Goal: Task Accomplishment & Management: Manage account settings

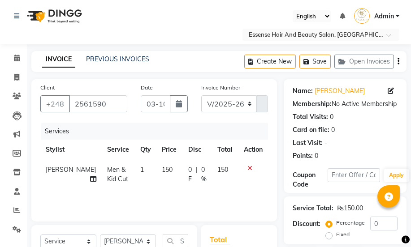
select select "8408"
select select "service"
select select "81254"
click at [15, 56] on icon at bounding box center [17, 58] width 6 height 7
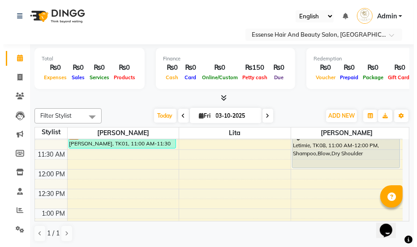
scroll to position [81, 0]
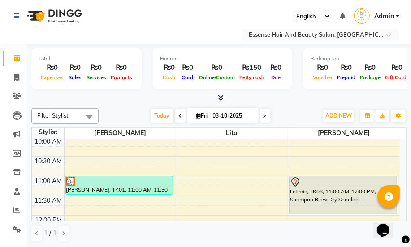
click at [293, 181] on icon at bounding box center [295, 182] width 11 height 11
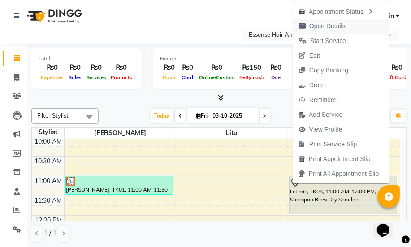
click at [318, 27] on span "Open Details" at bounding box center [327, 26] width 36 height 9
select select "7"
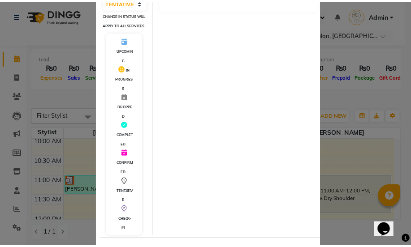
scroll to position [197, 0]
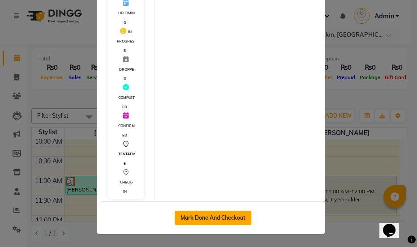
click at [213, 218] on button "Mark Done And Checkout" at bounding box center [213, 218] width 77 height 14
select select "service"
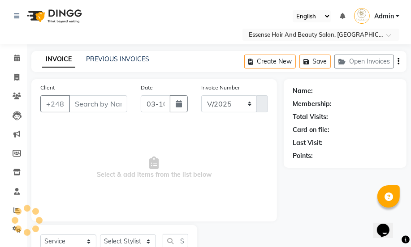
select select "8408"
type input "0420"
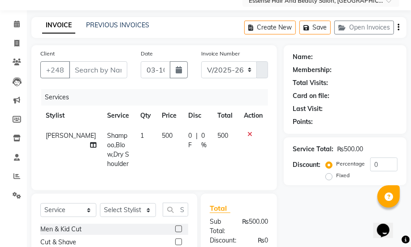
type input "2780559"
select select "83635"
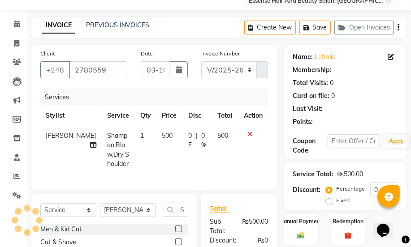
scroll to position [143, 0]
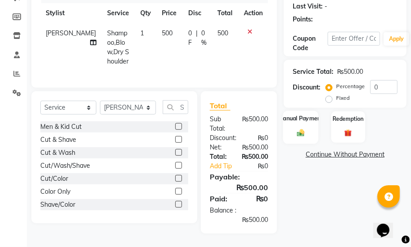
click at [293, 130] on div "Manual Payment" at bounding box center [300, 127] width 35 height 33
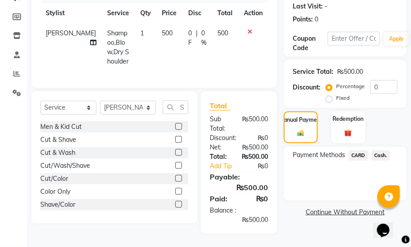
click at [358, 151] on span "CARD" at bounding box center [358, 156] width 19 height 10
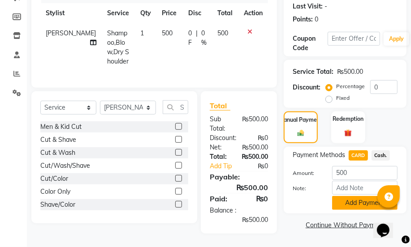
click at [363, 196] on button "Add Payment" at bounding box center [364, 203] width 65 height 14
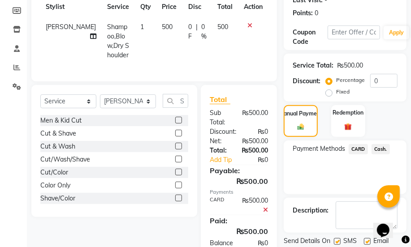
scroll to position [182, 0]
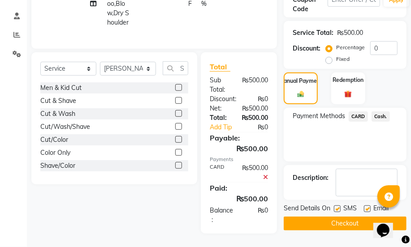
click at [350, 218] on button "Checkout" at bounding box center [345, 224] width 123 height 14
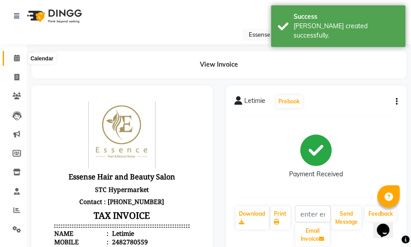
click at [15, 57] on icon at bounding box center [17, 58] width 6 height 7
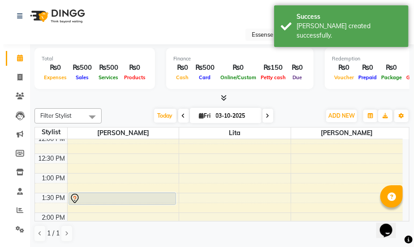
scroll to position [204, 0]
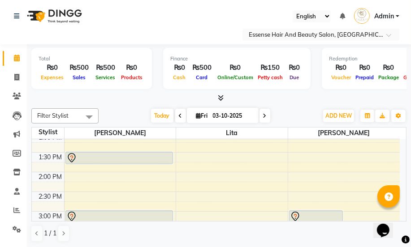
click at [74, 154] on icon at bounding box center [71, 158] width 11 height 11
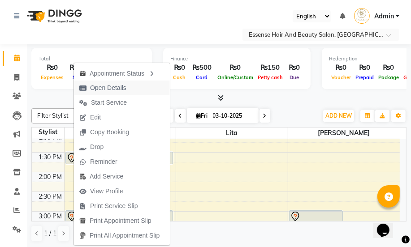
click at [114, 92] on span "Open Details" at bounding box center [108, 87] width 36 height 9
select select "7"
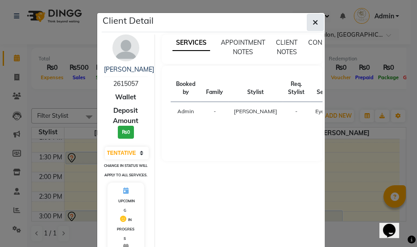
click at [313, 19] on icon "button" at bounding box center [315, 22] width 5 height 7
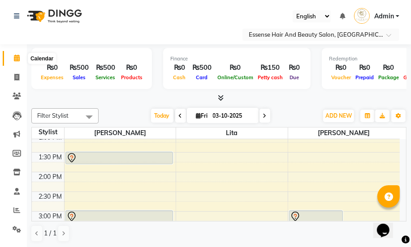
click at [16, 57] on icon at bounding box center [17, 58] width 6 height 7
click at [70, 157] on icon at bounding box center [71, 158] width 11 height 11
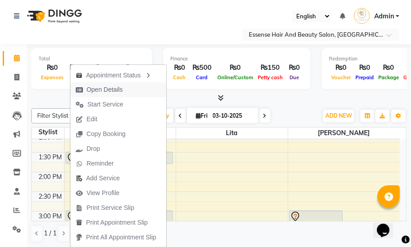
click at [117, 90] on span "Open Details" at bounding box center [105, 89] width 36 height 9
select select "7"
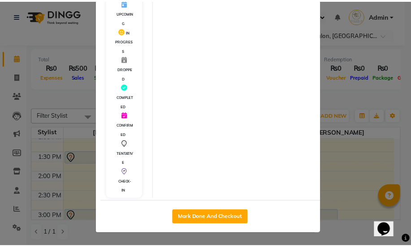
scroll to position [0, 0]
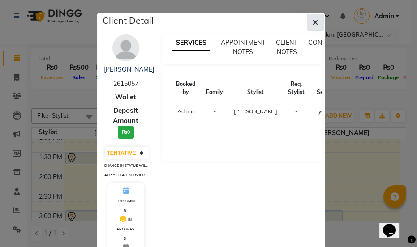
click at [313, 22] on icon "button" at bounding box center [315, 22] width 5 height 7
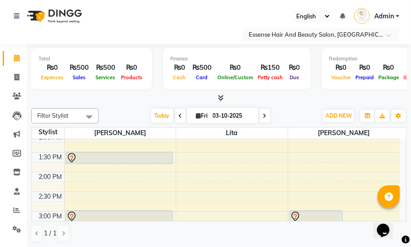
click at [69, 156] on icon at bounding box center [71, 158] width 11 height 11
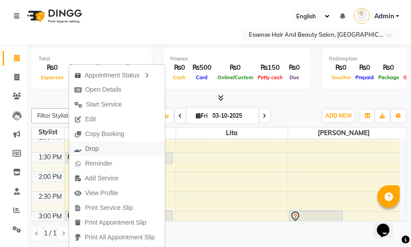
click at [100, 150] on span "Drop" at bounding box center [86, 149] width 35 height 15
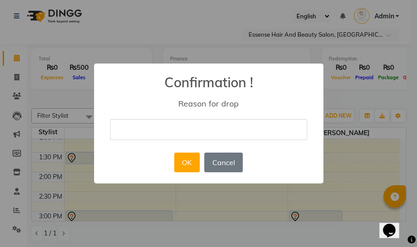
type input "nil"
click at [178, 161] on button "OK" at bounding box center [187, 163] width 26 height 20
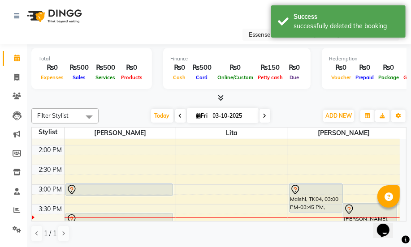
scroll to position [244, 0]
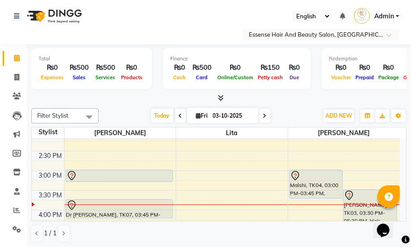
click at [296, 176] on icon at bounding box center [295, 176] width 11 height 11
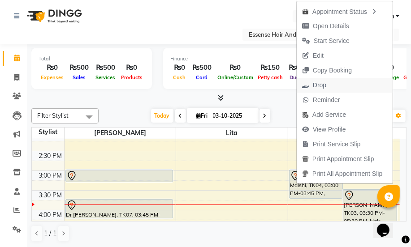
click at [316, 85] on span "Drop" at bounding box center [319, 85] width 13 height 9
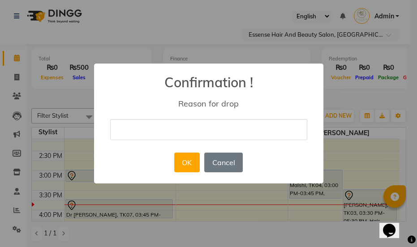
type input "nil"
click at [185, 160] on button "OK" at bounding box center [187, 163] width 26 height 20
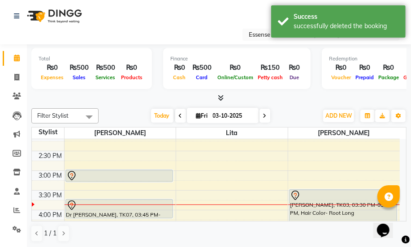
click at [265, 114] on icon at bounding box center [265, 115] width 4 height 5
type input "04-10-2025"
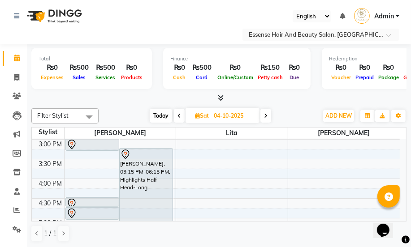
scroll to position [235, 0]
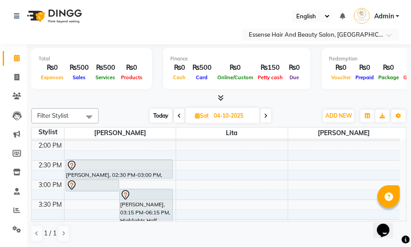
click at [301, 186] on div "8:00 AM 8:30 AM 9:00 AM 9:30 AM 10:00 AM 10:30 AM 11:00 AM 11:30 AM 12:00 PM 12…" at bounding box center [216, 161] width 368 height 512
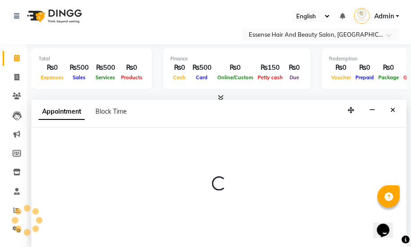
select select "83635"
select select "tentative"
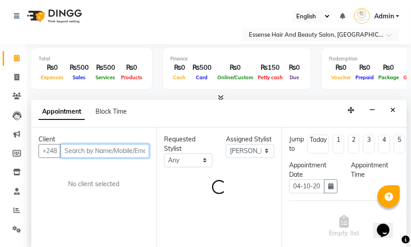
select select "900"
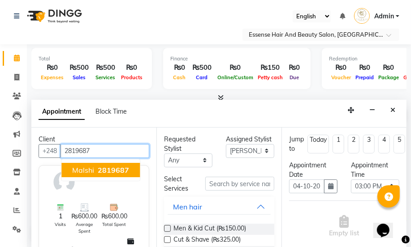
click at [114, 167] on span "2819687" at bounding box center [113, 170] width 31 height 9
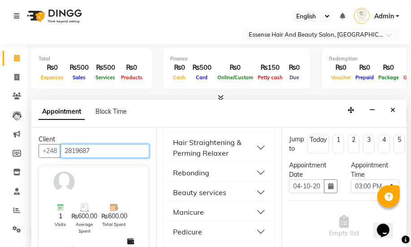
scroll to position [408, 0]
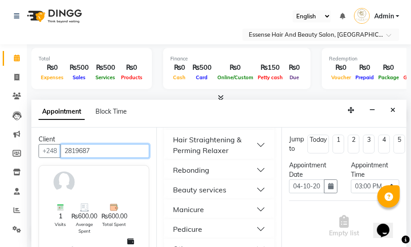
type input "2819687"
click at [254, 209] on button "Manicure" at bounding box center [219, 210] width 103 height 16
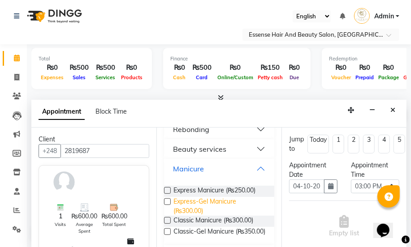
scroll to position [489, 0]
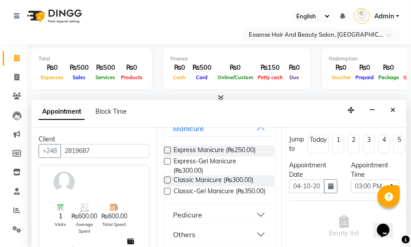
click at [253, 223] on button "Pedicure" at bounding box center [219, 215] width 103 height 16
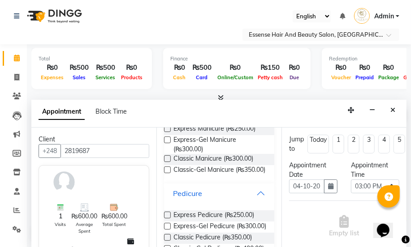
scroll to position [529, 0]
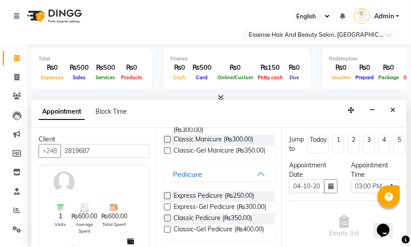
click at [170, 200] on label at bounding box center [167, 196] width 7 height 7
click at [170, 200] on input "checkbox" at bounding box center [167, 197] width 6 height 6
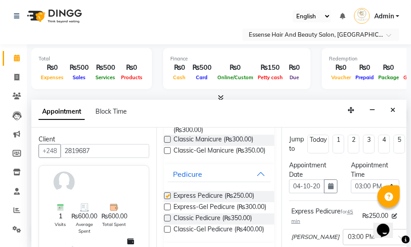
checkbox input "false"
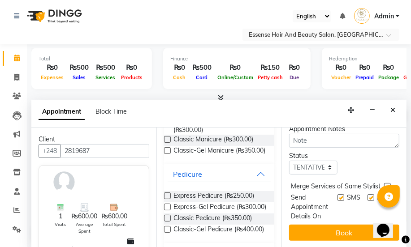
scroll to position [177, 0]
click at [333, 227] on button "Book" at bounding box center [344, 233] width 110 height 16
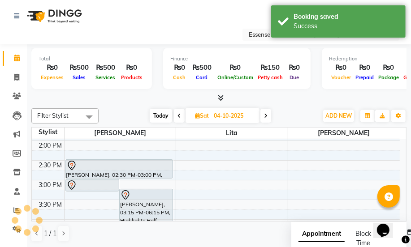
scroll to position [0, 0]
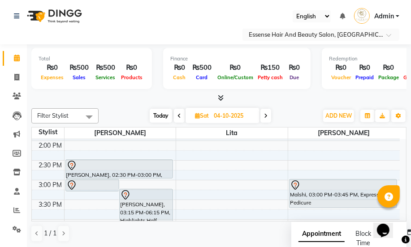
click at [157, 118] on span "Today" at bounding box center [161, 116] width 22 height 14
type input "03-10-2025"
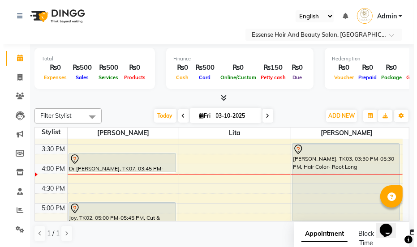
scroll to position [273, 0]
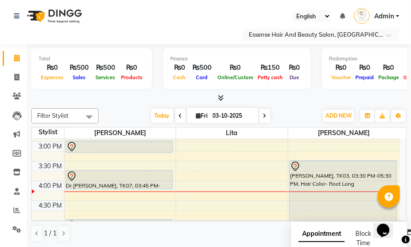
click at [69, 145] on icon at bounding box center [71, 147] width 11 height 11
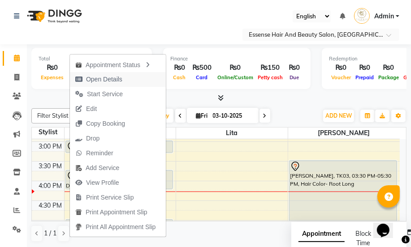
click at [94, 82] on span "Open Details" at bounding box center [104, 79] width 36 height 9
select select "7"
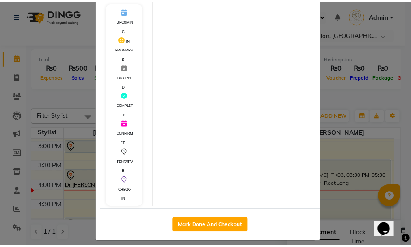
scroll to position [197, 0]
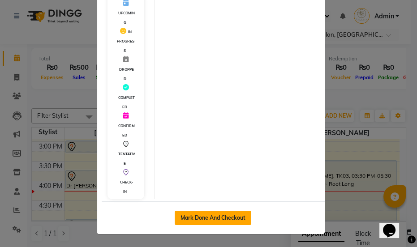
click at [206, 218] on button "Mark Done And Checkout" at bounding box center [213, 218] width 77 height 14
select select "service"
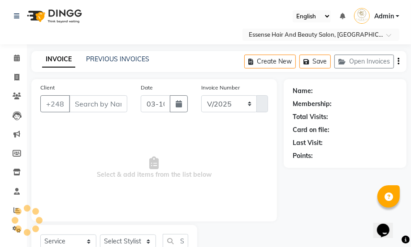
select select "8408"
type input "0421"
type input "2818223"
select select "81254"
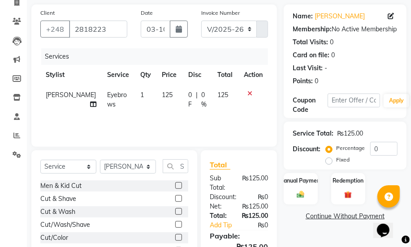
scroll to position [134, 0]
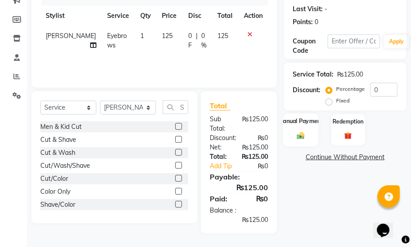
click at [301, 133] on img at bounding box center [301, 135] width 13 height 9
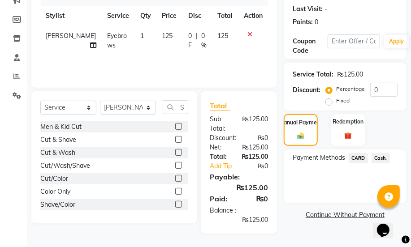
click at [380, 158] on span "Cash." at bounding box center [381, 158] width 18 height 10
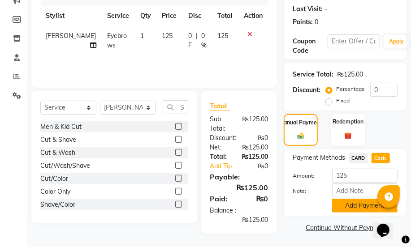
click at [365, 202] on button "Add Payment" at bounding box center [364, 206] width 65 height 14
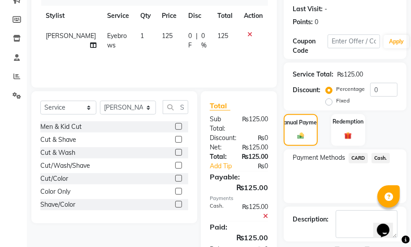
scroll to position [173, 0]
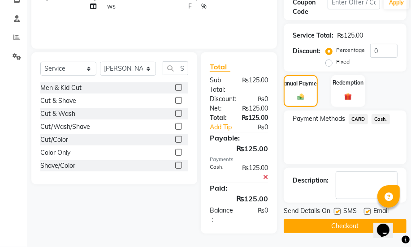
click at [351, 220] on button "Checkout" at bounding box center [345, 227] width 123 height 14
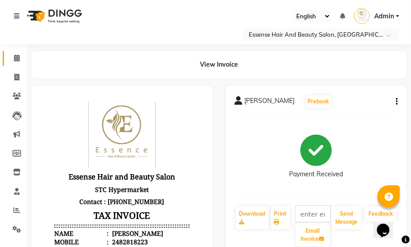
click at [17, 58] on icon at bounding box center [17, 58] width 6 height 7
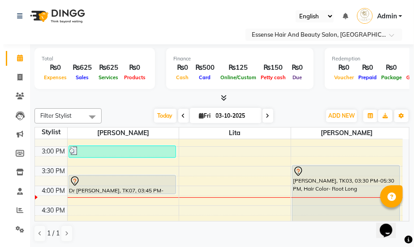
scroll to position [244, 0]
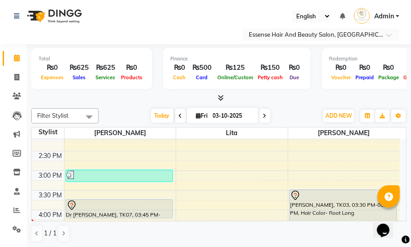
click at [71, 203] on icon at bounding box center [71, 205] width 3 height 4
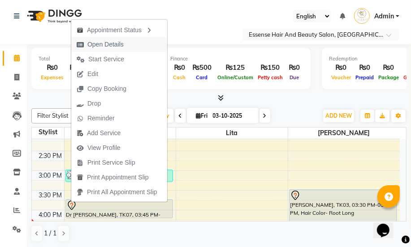
click at [112, 44] on span "Open Details" at bounding box center [105, 44] width 36 height 9
select select "7"
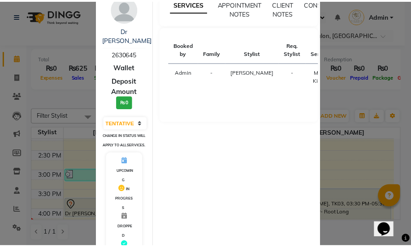
scroll to position [197, 0]
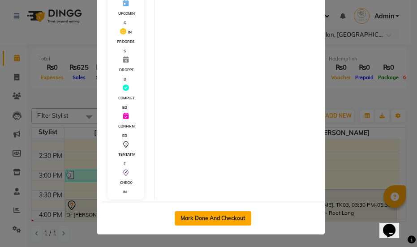
click at [211, 218] on button "Mark Done And Checkout" at bounding box center [213, 219] width 77 height 14
select select "service"
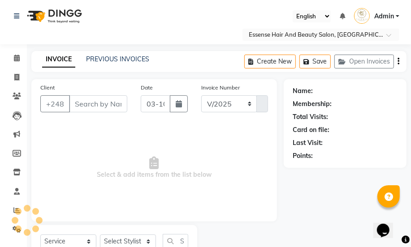
select select "8408"
type input "0422"
type input "2630645"
select select "81254"
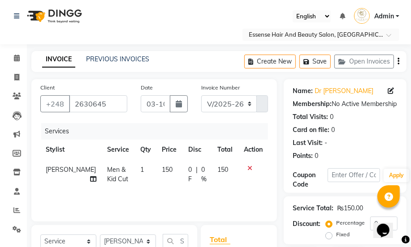
scroll to position [122, 0]
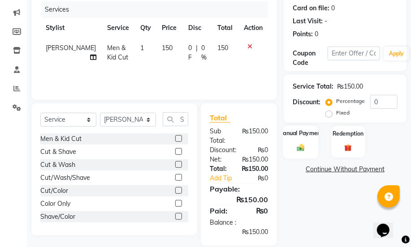
click at [289, 152] on div "Manual Payment" at bounding box center [300, 142] width 35 height 33
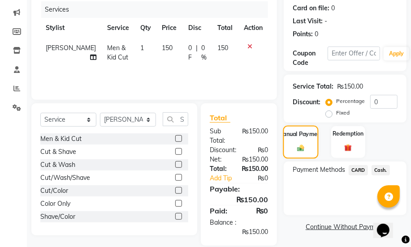
drag, startPoint x: 292, startPoint y: 139, endPoint x: 306, endPoint y: 147, distance: 15.7
click at [295, 141] on div "Manual Payment" at bounding box center [300, 142] width 35 height 33
click at [381, 169] on span "Cash." at bounding box center [381, 170] width 18 height 10
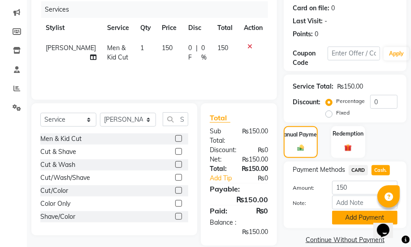
click at [364, 218] on button "Add Payment" at bounding box center [364, 218] width 65 height 14
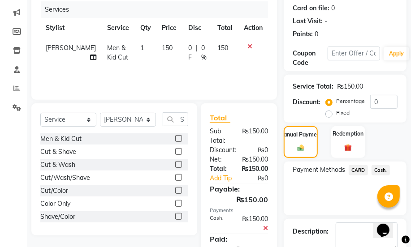
scroll to position [173, 0]
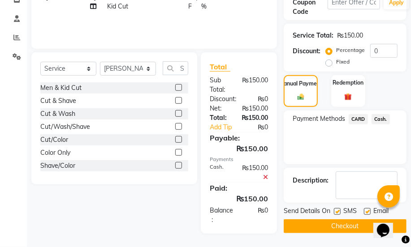
click at [356, 223] on button "Checkout" at bounding box center [345, 227] width 123 height 14
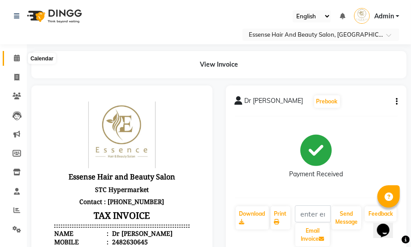
click at [17, 59] on icon at bounding box center [17, 58] width 6 height 7
